Goal: Task Accomplishment & Management: Manage account settings

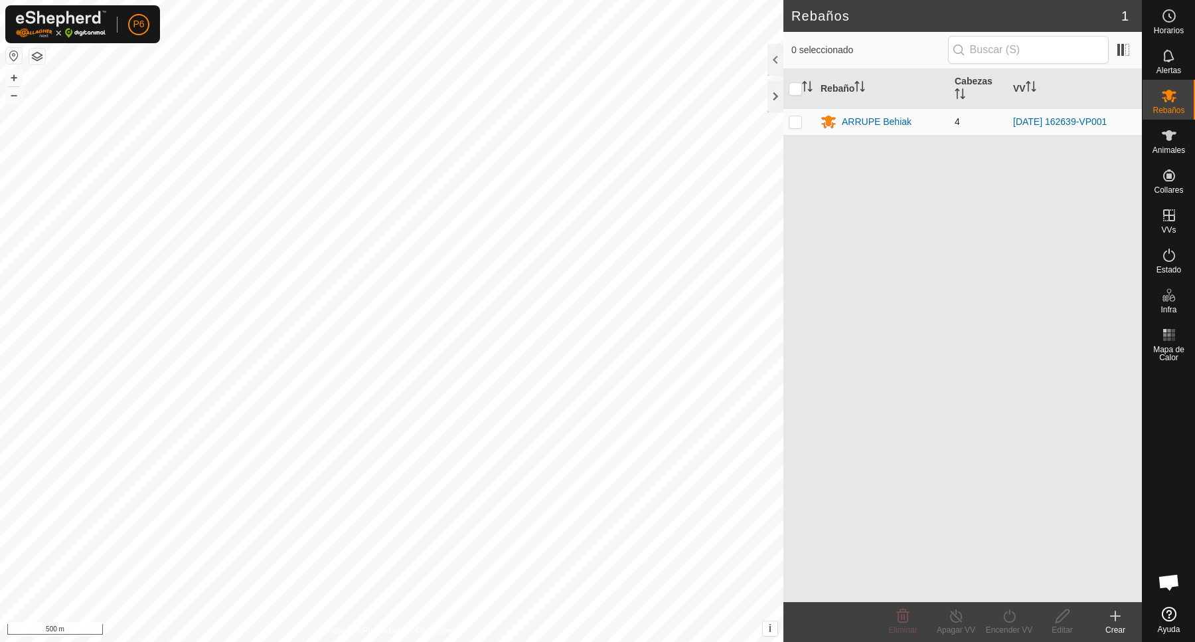
click at [797, 124] on p-checkbox at bounding box center [795, 121] width 13 height 11
checkbox input "true"
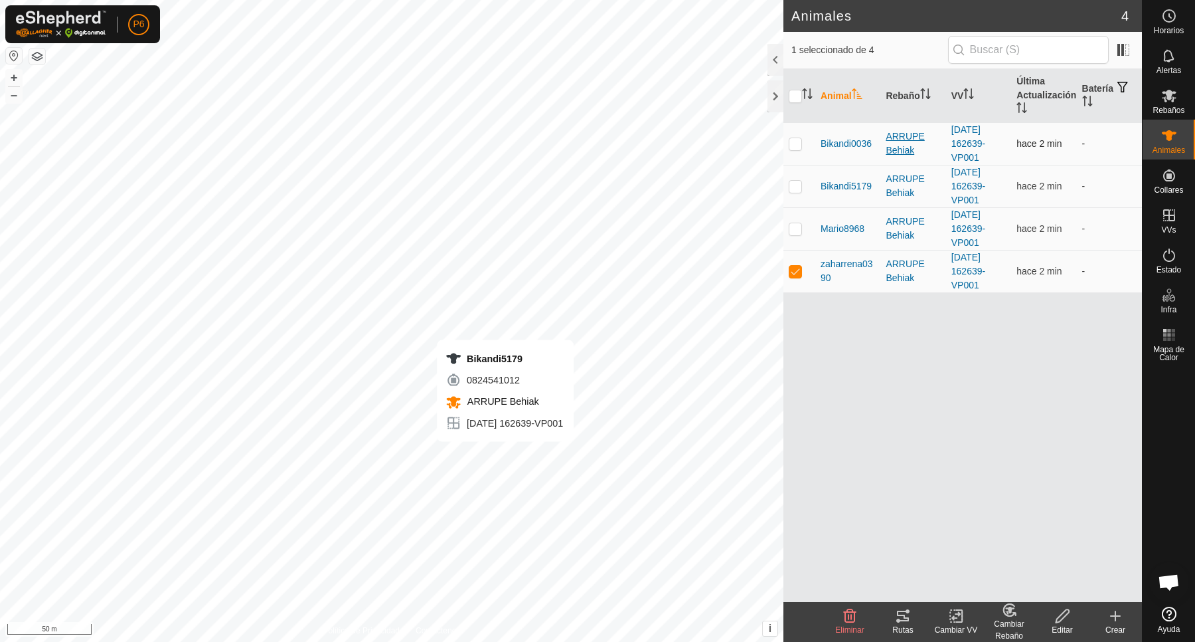
checkbox input "true"
checkbox input "false"
checkbox input "true"
checkbox input "false"
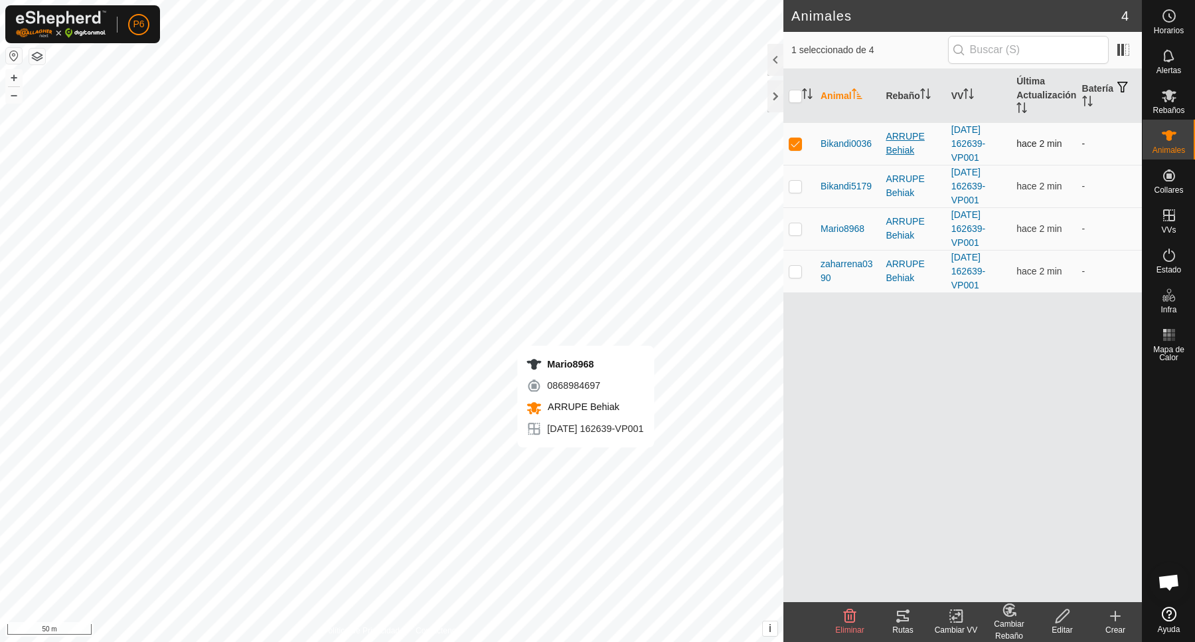
checkbox input "false"
click at [909, 616] on icon at bounding box center [903, 616] width 16 height 16
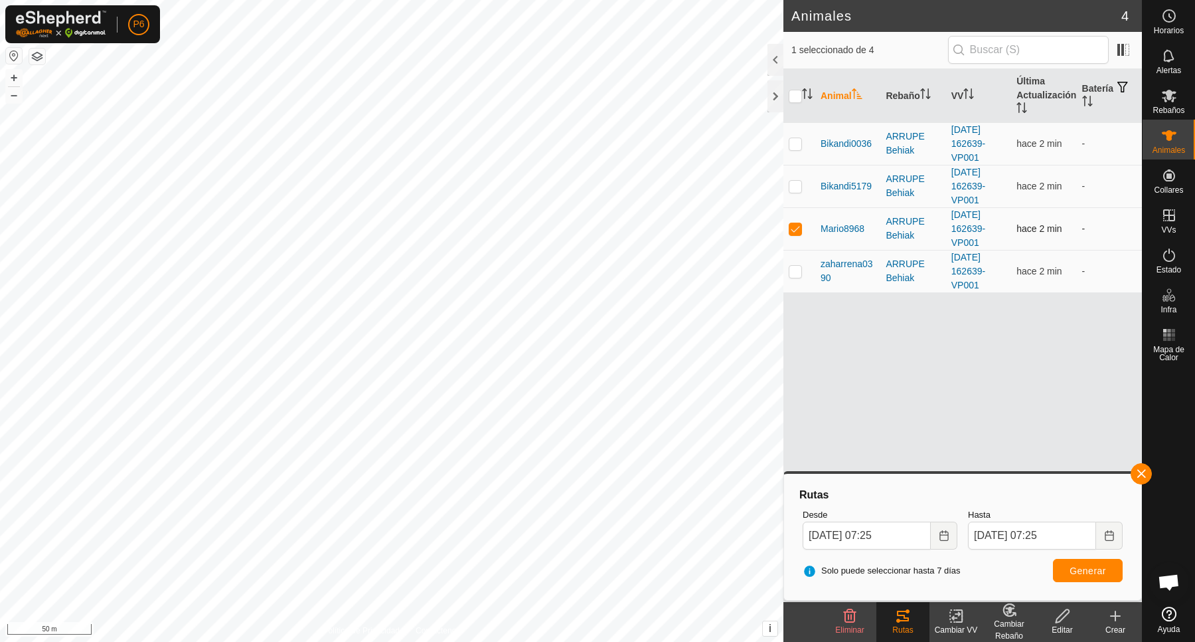
click at [798, 231] on p-checkbox at bounding box center [795, 228] width 13 height 11
checkbox input "false"
